Goal: Find contact information: Find contact information

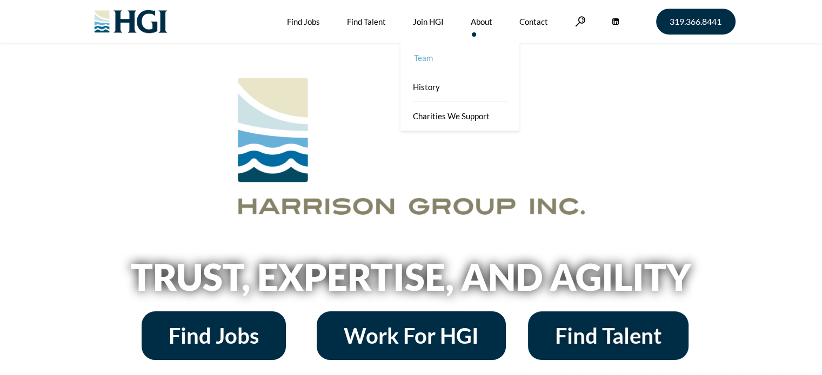
click at [474, 57] on link "Team" at bounding box center [460, 57] width 119 height 29
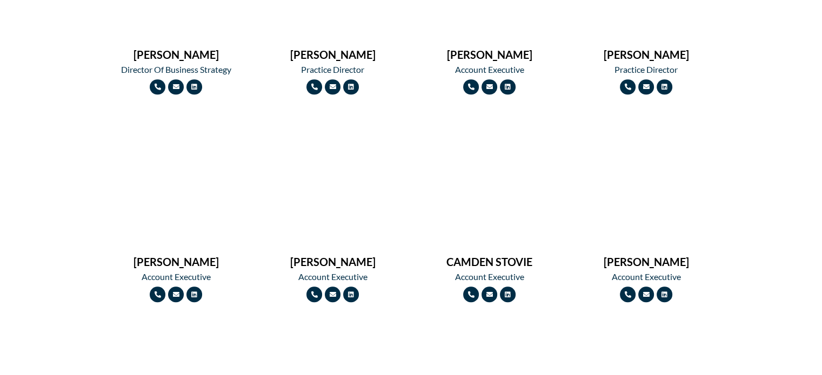
scroll to position [834, 0]
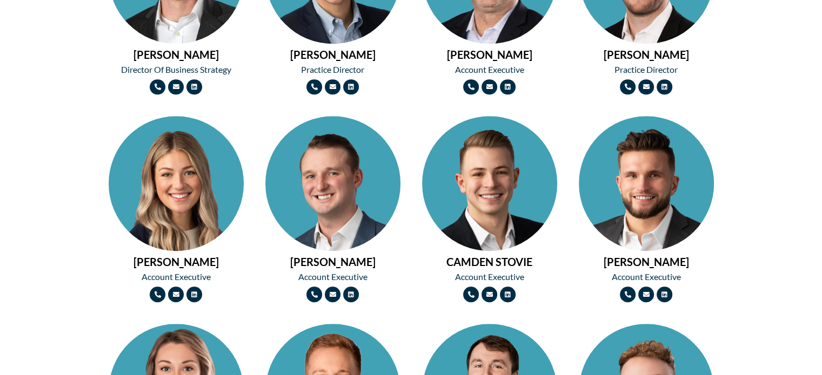
click at [498, 166] on img at bounding box center [489, 217] width 135 height 203
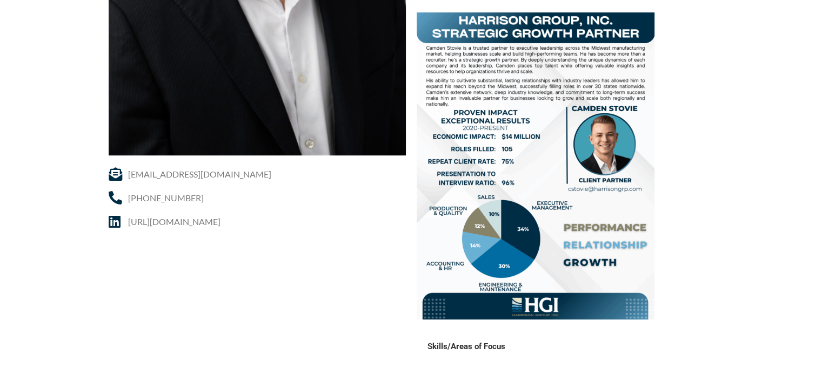
scroll to position [408, 0]
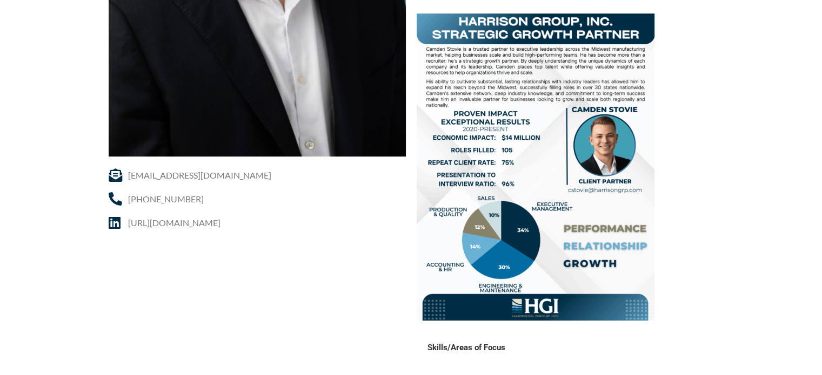
click at [488, 293] on img at bounding box center [536, 167] width 238 height 307
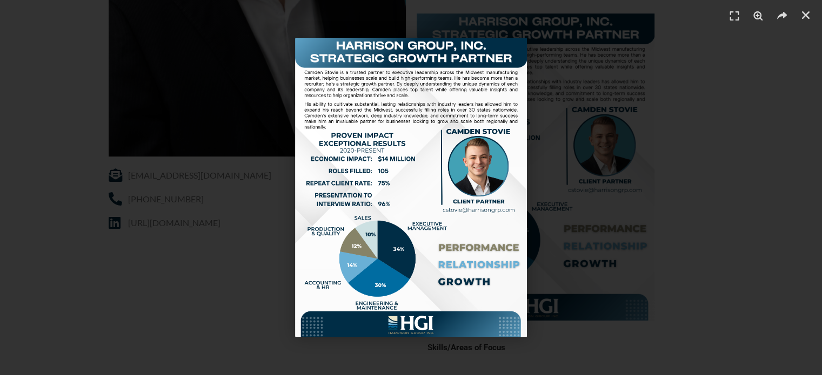
click at [443, 200] on img "1 / 1" at bounding box center [411, 188] width 232 height 300
click at [730, 203] on div "1 / 1" at bounding box center [411, 188] width 746 height 300
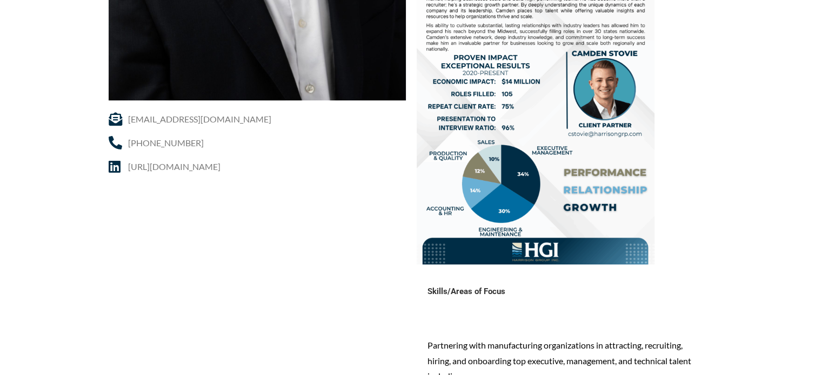
scroll to position [482, 0]
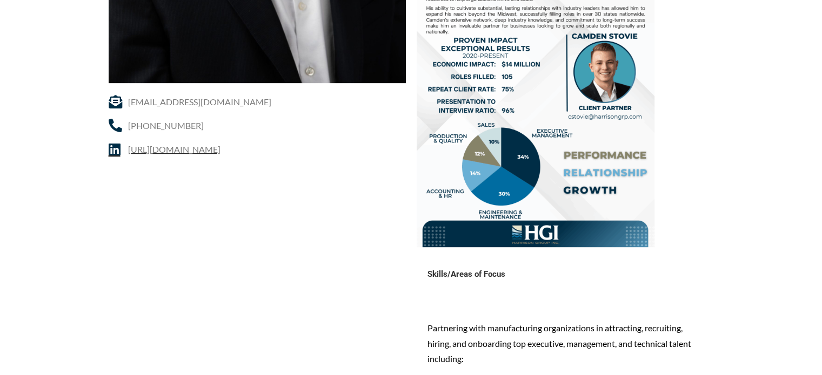
click at [220, 152] on span "[URL][DOMAIN_NAME]" at bounding box center [172, 150] width 95 height 16
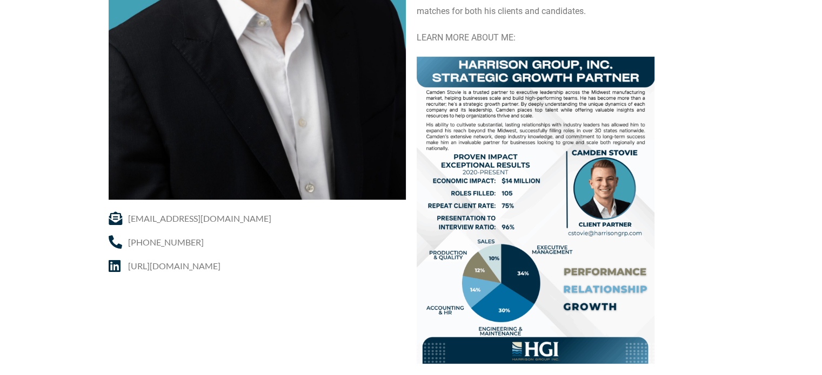
scroll to position [370, 0]
